Goal: Information Seeking & Learning: Learn about a topic

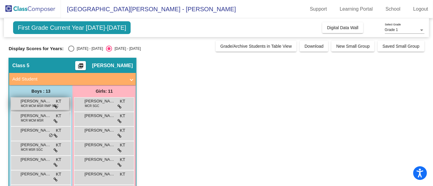
click at [39, 102] on span "[PERSON_NAME]" at bounding box center [35, 101] width 30 height 6
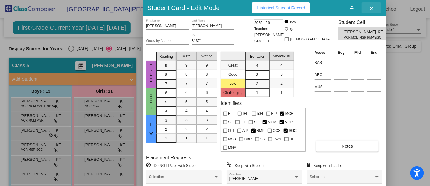
click at [373, 8] on icon "button" at bounding box center [371, 8] width 3 height 4
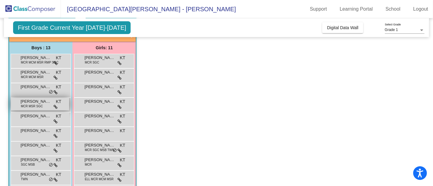
scroll to position [44, 0]
click at [28, 105] on span "MCR MSR SGC" at bounding box center [32, 106] width 22 height 5
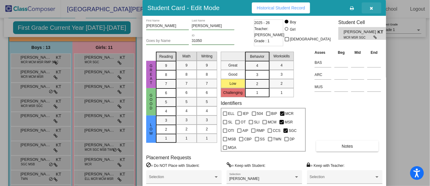
click at [371, 7] on icon "button" at bounding box center [371, 8] width 3 height 4
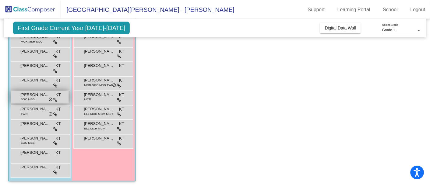
scroll to position [109, 0]
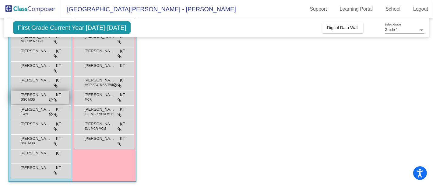
click at [27, 97] on span "SGC MSB" at bounding box center [28, 99] width 14 height 5
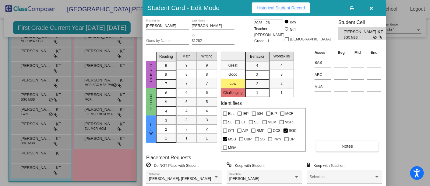
click at [345, 47] on div "Student Cell [PERSON_NAME] SGC MSB" at bounding box center [364, 34] width 53 height 30
click at [338, 112] on div "Asses Beg Mid End BAS ARC MUS Notes" at bounding box center [347, 100] width 69 height 103
click at [345, 147] on span "Notes" at bounding box center [347, 146] width 11 height 5
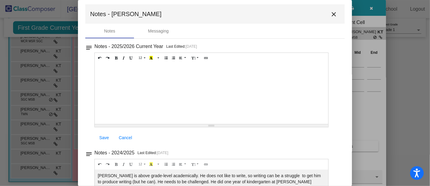
scroll to position [0, 0]
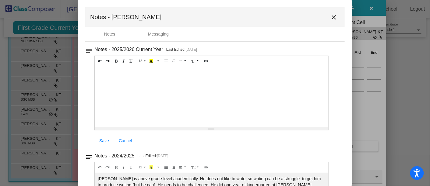
click at [369, 8] on div at bounding box center [215, 93] width 430 height 186
click at [330, 17] on mat-icon "close" at bounding box center [333, 17] width 7 height 7
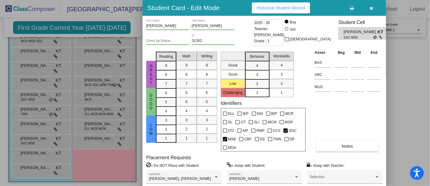
click at [372, 5] on button "button" at bounding box center [371, 7] width 19 height 11
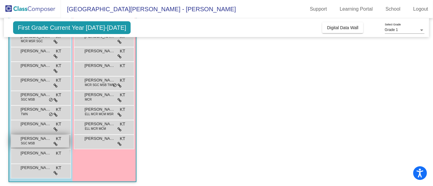
click at [30, 143] on span "SGC MSB" at bounding box center [28, 143] width 14 height 5
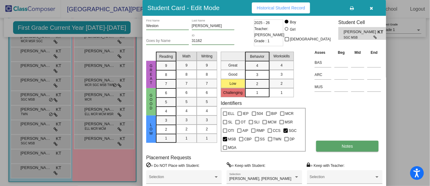
click at [344, 146] on span "Notes" at bounding box center [347, 146] width 11 height 5
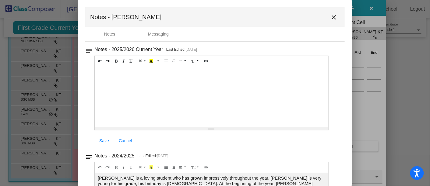
click at [330, 17] on mat-icon "close" at bounding box center [333, 17] width 7 height 7
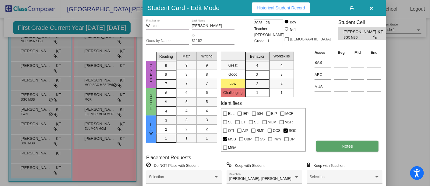
click at [349, 143] on button "Notes" at bounding box center [347, 146] width 62 height 11
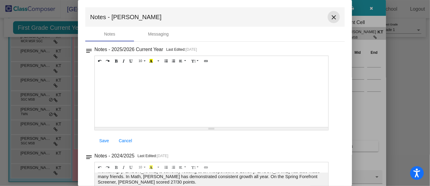
click at [330, 16] on mat-icon "close" at bounding box center [333, 17] width 7 height 7
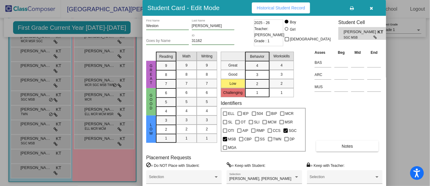
click at [373, 6] on icon "button" at bounding box center [371, 8] width 3 height 4
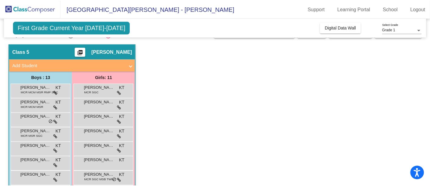
scroll to position [12, 0]
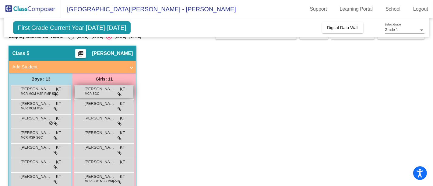
click at [91, 94] on span "MCR SGC" at bounding box center [92, 94] width 14 height 5
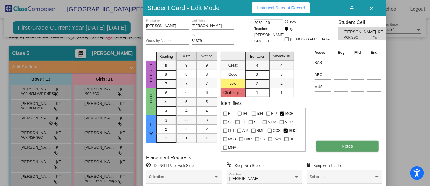
click at [347, 147] on span "Notes" at bounding box center [347, 146] width 11 height 5
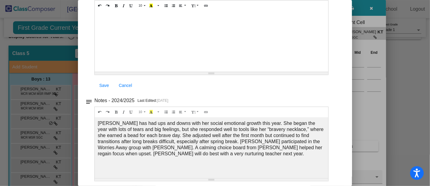
scroll to position [57, 0]
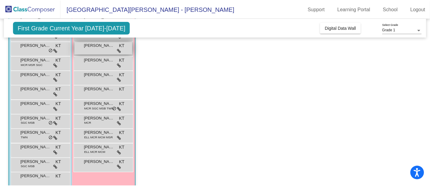
scroll to position [90, 0]
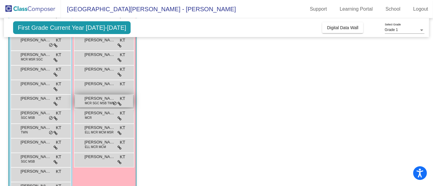
click at [90, 104] on span "MCR SGC MSB TWN" at bounding box center [100, 103] width 30 height 5
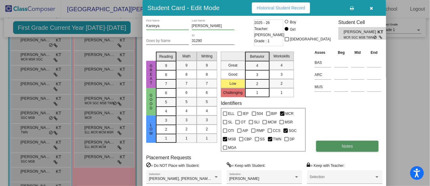
drag, startPoint x: 340, startPoint y: 143, endPoint x: 358, endPoint y: 142, distance: 18.3
click at [358, 142] on button "Notes" at bounding box center [347, 146] width 62 height 11
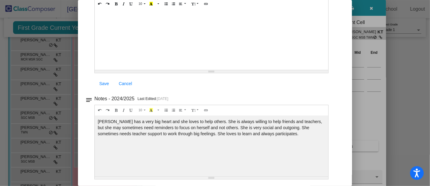
scroll to position [0, 0]
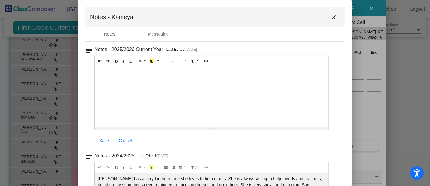
click at [330, 18] on mat-icon "close" at bounding box center [333, 17] width 7 height 7
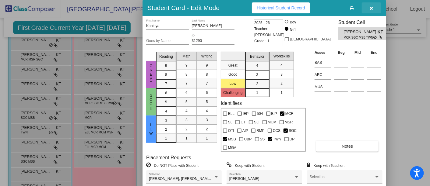
click at [372, 7] on icon "button" at bounding box center [371, 8] width 3 height 4
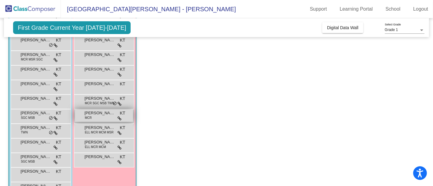
click at [92, 117] on div "Nina Murphy MCR KT lock do_not_disturb_alt" at bounding box center [104, 116] width 58 height 12
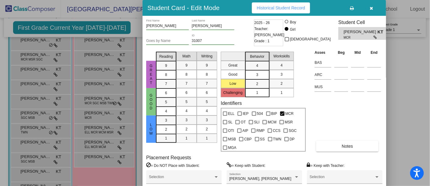
click at [372, 4] on button "button" at bounding box center [371, 7] width 19 height 11
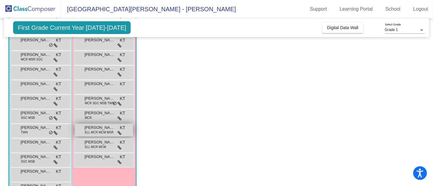
click at [85, 129] on span "[PERSON_NAME]" at bounding box center [99, 128] width 30 height 6
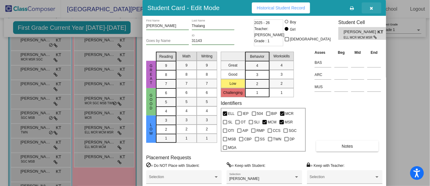
click at [372, 7] on icon "button" at bounding box center [371, 8] width 3 height 4
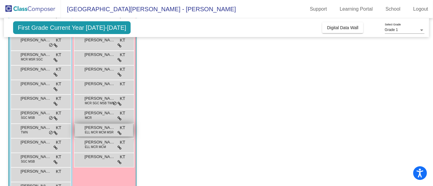
click at [99, 132] on span "ELL MCR MCM MSR" at bounding box center [99, 132] width 29 height 5
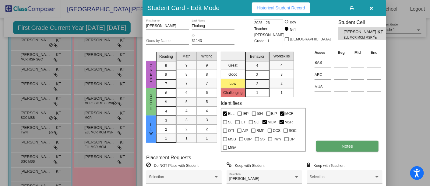
click at [347, 143] on button "Notes" at bounding box center [347, 146] width 62 height 11
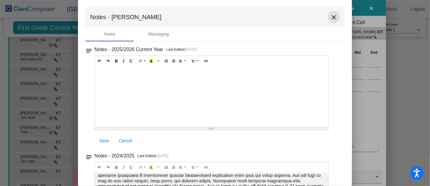
click at [331, 18] on mat-icon "close" at bounding box center [333, 17] width 7 height 7
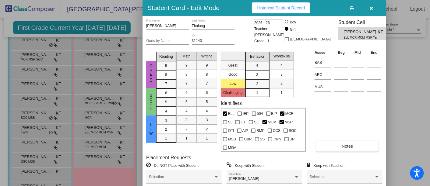
click at [92, 143] on div at bounding box center [215, 93] width 430 height 186
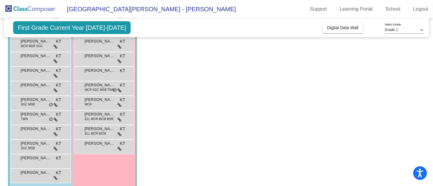
scroll to position [110, 0]
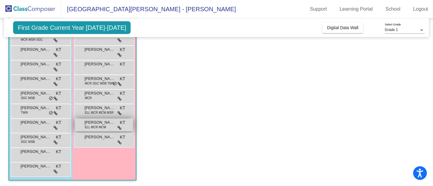
click at [90, 124] on span "[PERSON_NAME]" at bounding box center [99, 123] width 30 height 6
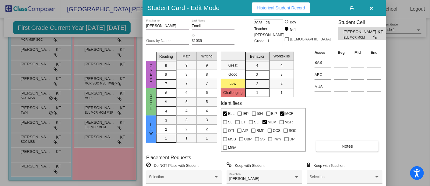
click at [372, 8] on icon "button" at bounding box center [371, 8] width 3 height 4
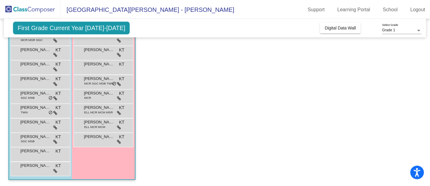
scroll to position [0, 0]
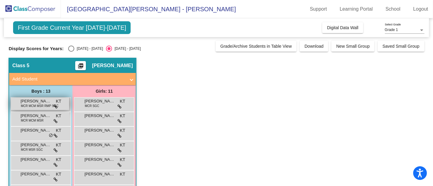
click at [39, 107] on span "MCR MCM MSR RMP SGC" at bounding box center [40, 106] width 38 height 5
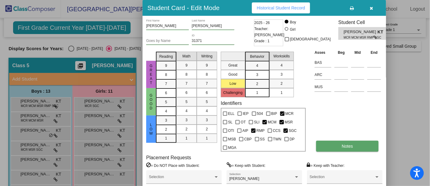
click at [346, 144] on span "Notes" at bounding box center [347, 146] width 11 height 5
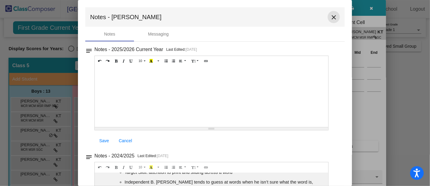
click at [330, 19] on mat-icon "close" at bounding box center [333, 17] width 7 height 7
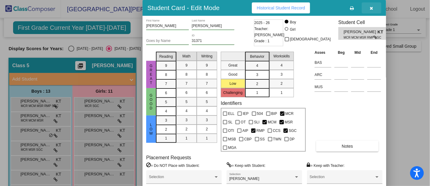
click at [371, 7] on icon "button" at bounding box center [371, 8] width 3 height 4
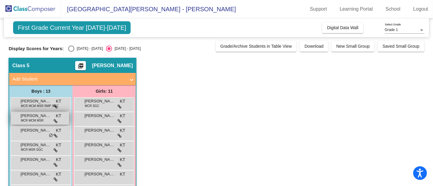
click at [27, 119] on span "MCR MCM MSR" at bounding box center [32, 120] width 23 height 5
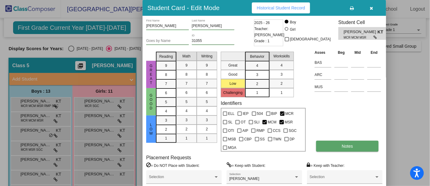
click at [341, 147] on button "Notes" at bounding box center [347, 146] width 62 height 11
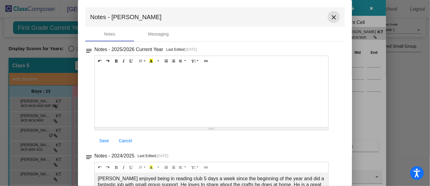
click at [330, 14] on mat-icon "close" at bounding box center [333, 17] width 7 height 7
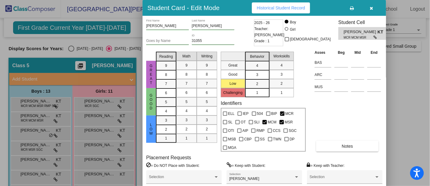
click at [373, 9] on icon "button" at bounding box center [371, 8] width 3 height 4
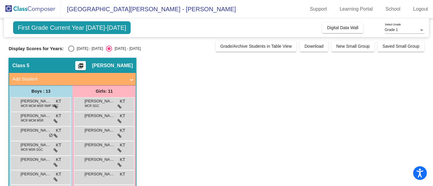
click at [158, 69] on div "First Grade Current Year 2025-2026 Add, Move, or Retain Students Off On Incomin…" at bounding box center [217, 157] width 416 height 279
click at [38, 150] on span "MCR MSR SGC" at bounding box center [32, 150] width 22 height 5
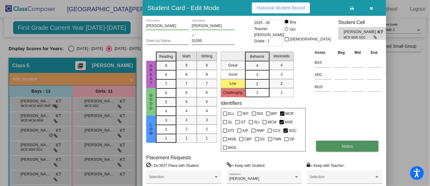
click at [338, 143] on button "Notes" at bounding box center [347, 146] width 62 height 11
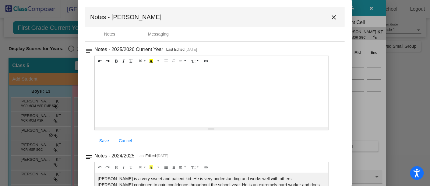
click at [330, 14] on mat-icon "close" at bounding box center [333, 17] width 7 height 7
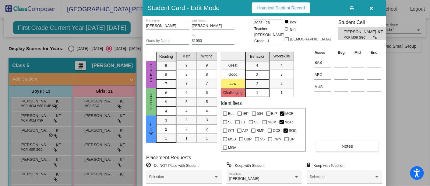
click at [372, 5] on button "button" at bounding box center [371, 7] width 19 height 11
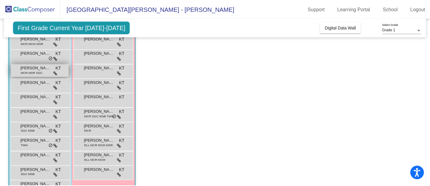
scroll to position [79, 0]
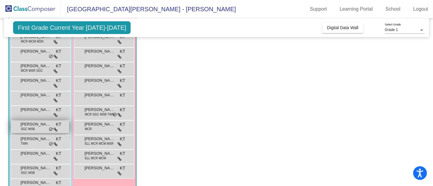
click at [24, 129] on span "SGC MSB" at bounding box center [28, 129] width 14 height 5
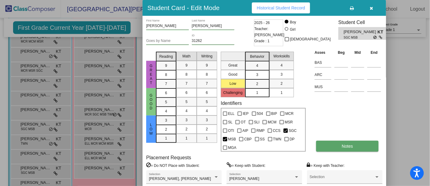
click at [354, 142] on button "Notes" at bounding box center [347, 146] width 62 height 11
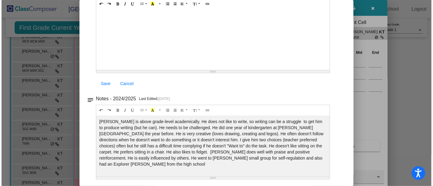
scroll to position [0, 0]
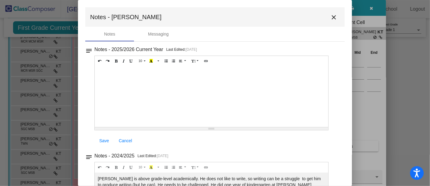
click at [330, 18] on mat-icon "close" at bounding box center [333, 17] width 7 height 7
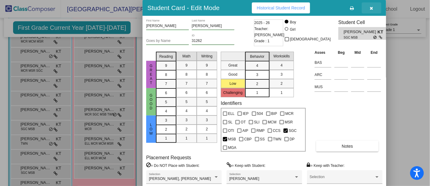
click at [371, 5] on button "button" at bounding box center [371, 7] width 19 height 11
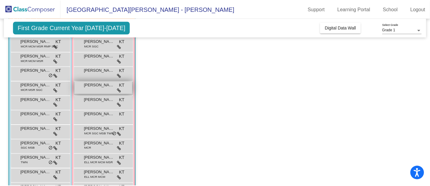
scroll to position [60, 0]
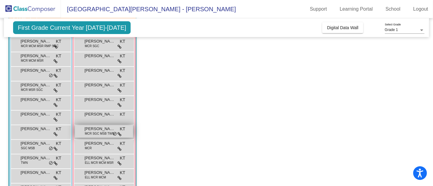
click at [93, 131] on span "[PERSON_NAME]" at bounding box center [99, 129] width 30 height 6
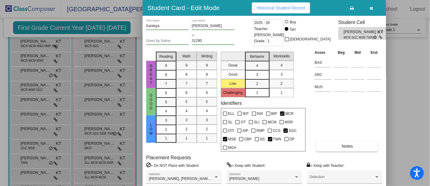
click at [120, 131] on div at bounding box center [215, 93] width 430 height 186
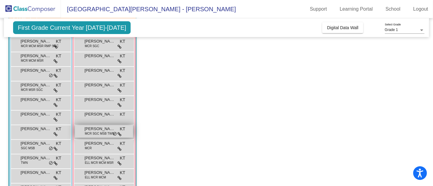
click at [120, 132] on span at bounding box center [120, 134] width 4 height 5
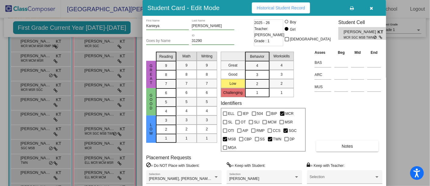
click at [258, 164] on label "= Keep with Student:" at bounding box center [246, 166] width 39 height 6
click at [300, 177] on div "Lilly Schneeberger Selection" at bounding box center [265, 178] width 76 height 14
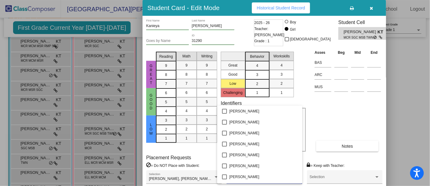
scroll to position [1807, 0]
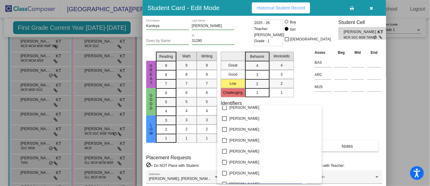
click at [357, 116] on div at bounding box center [215, 93] width 430 height 186
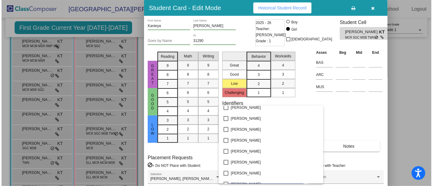
scroll to position [2888, 0]
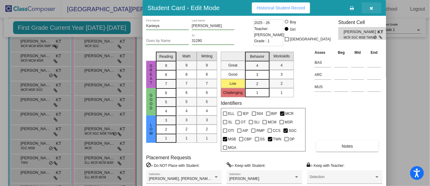
click at [371, 4] on button "button" at bounding box center [371, 7] width 19 height 11
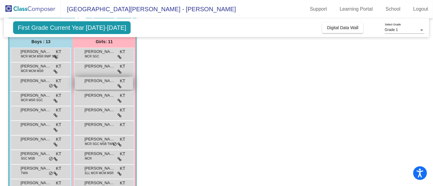
scroll to position [48, 0]
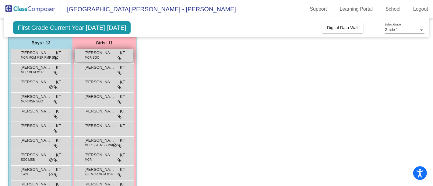
click at [112, 52] on span "[PERSON_NAME]" at bounding box center [99, 53] width 30 height 6
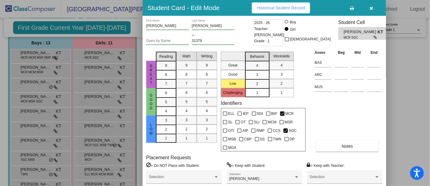
click at [373, 5] on button "button" at bounding box center [371, 7] width 19 height 11
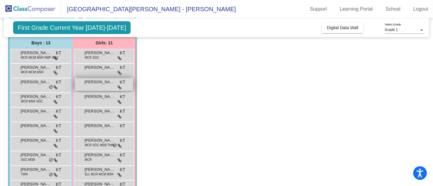
click at [99, 81] on span "[PERSON_NAME] [PERSON_NAME]" at bounding box center [99, 82] width 30 height 6
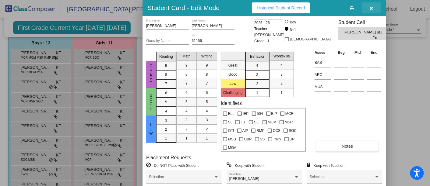
click at [369, 7] on button "button" at bounding box center [371, 7] width 19 height 11
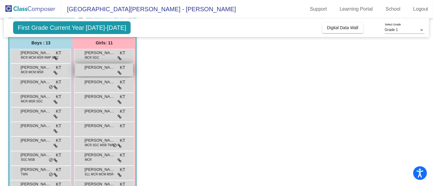
click at [101, 72] on div "Alaina Joyce KT lock do_not_disturb_alt" at bounding box center [104, 70] width 58 height 12
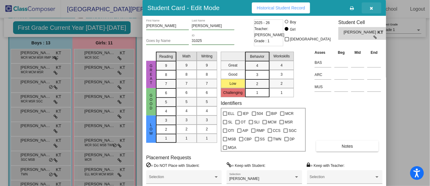
click at [373, 5] on button "button" at bounding box center [371, 7] width 19 height 11
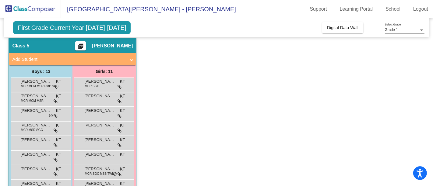
scroll to position [0, 0]
